Goal: Task Accomplishment & Management: Manage account settings

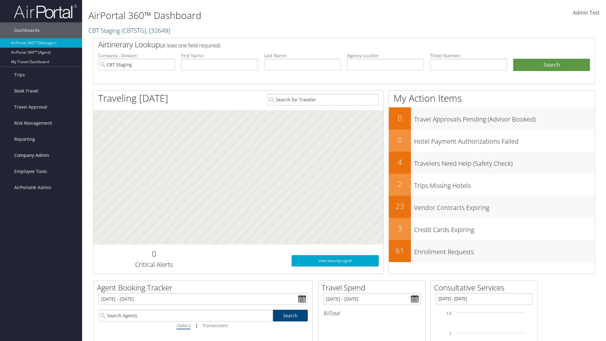
click at [41, 155] on span "Company Admin" at bounding box center [31, 155] width 35 height 16
click at [41, 244] on link "Forms Of Payment" at bounding box center [41, 243] width 82 height 9
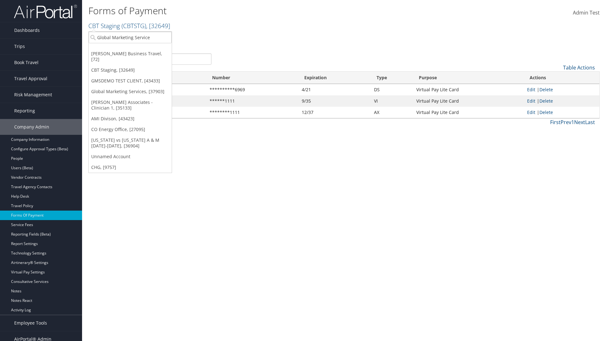
type input "Global Marketing Services"
click at [136, 49] on div "Global Marketing Services (301946), [37903]" at bounding box center [136, 49] width 102 height 6
